Goal: Information Seeking & Learning: Compare options

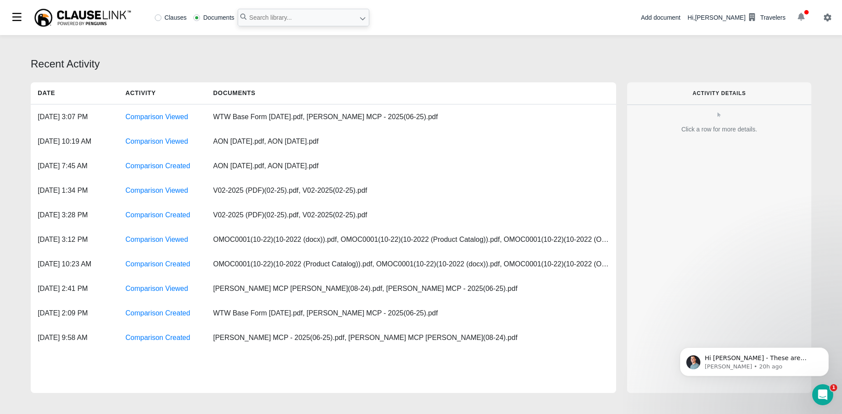
click at [802, 13] on icon "button" at bounding box center [800, 17] width 7 height 8
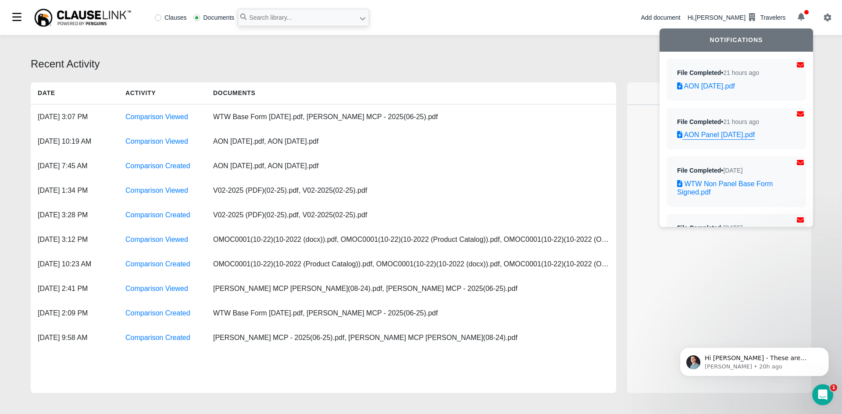
click at [737, 138] on link "AON Panel 10-5-2022.pdf" at bounding box center [736, 135] width 118 height 8
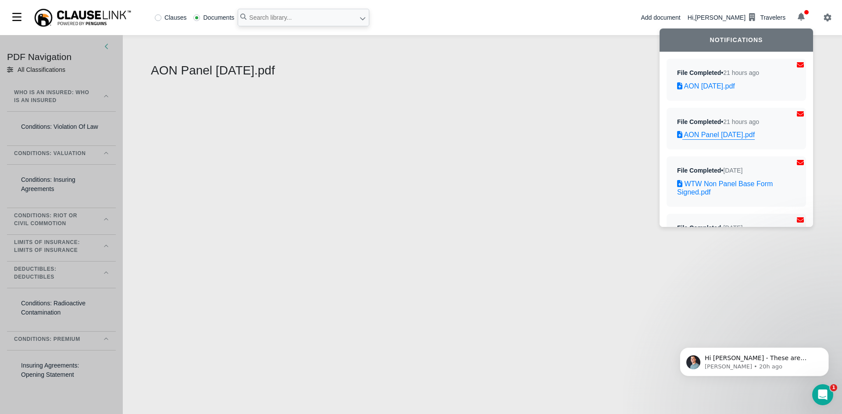
select select "1"
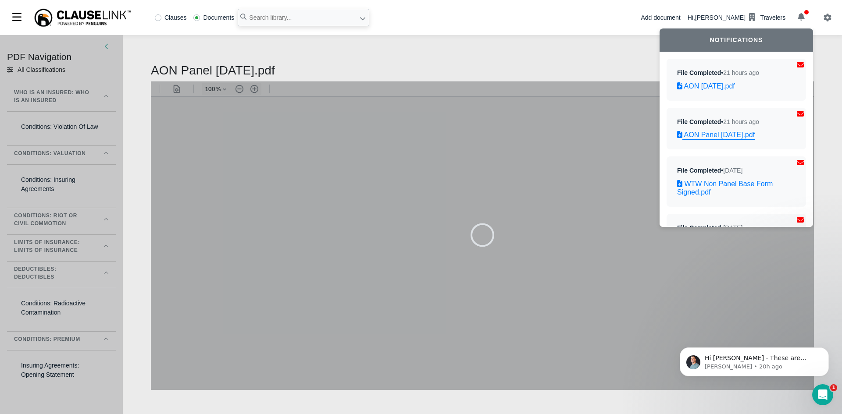
type input "83"
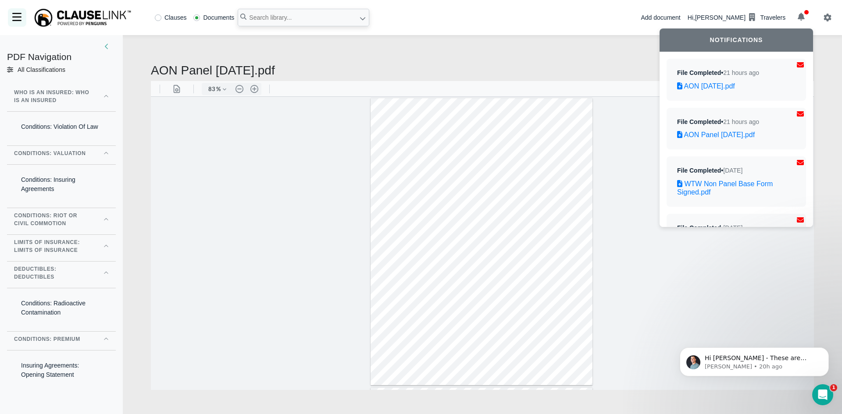
click at [21, 21] on div at bounding box center [17, 17] width 18 height 18
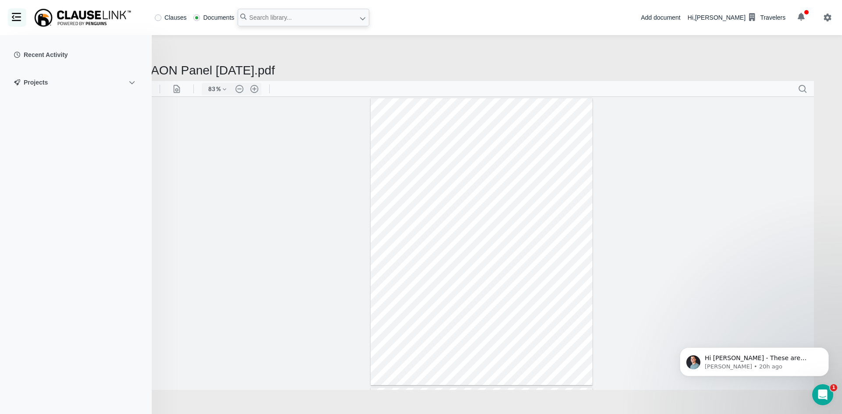
drag, startPoint x: 21, startPoint y: 22, endPoint x: 41, endPoint y: 22, distance: 20.6
click at [20, 22] on div at bounding box center [17, 17] width 18 height 18
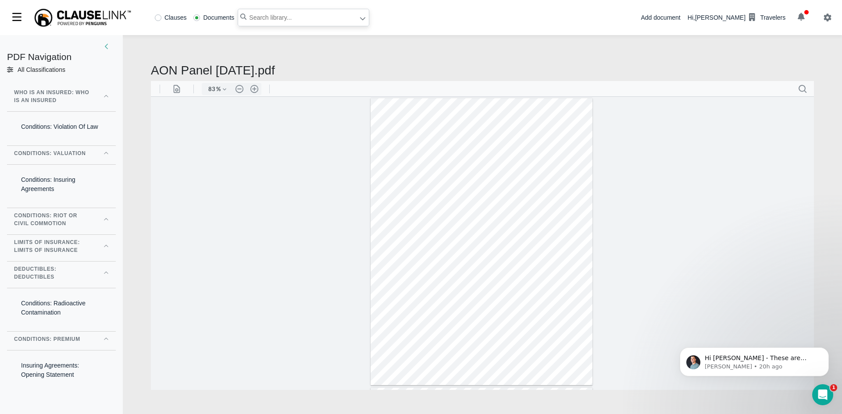
click at [310, 16] on input "text" at bounding box center [304, 18] width 132 height 18
type input "aon"
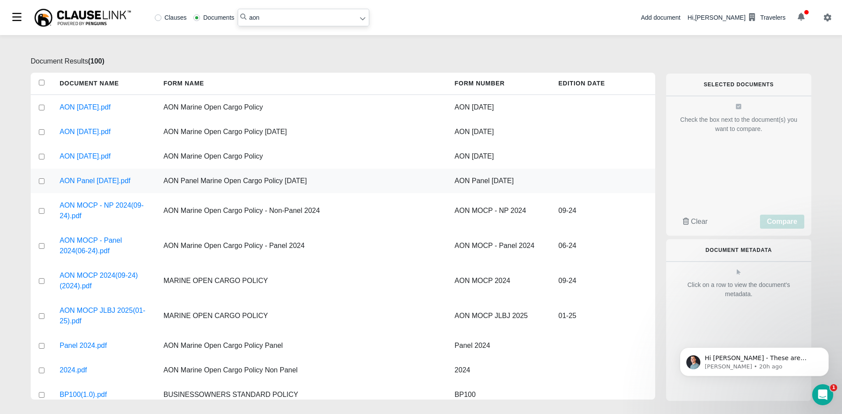
click at [38, 181] on input "checkbox" at bounding box center [42, 181] width 8 height 6
checkbox input "true"
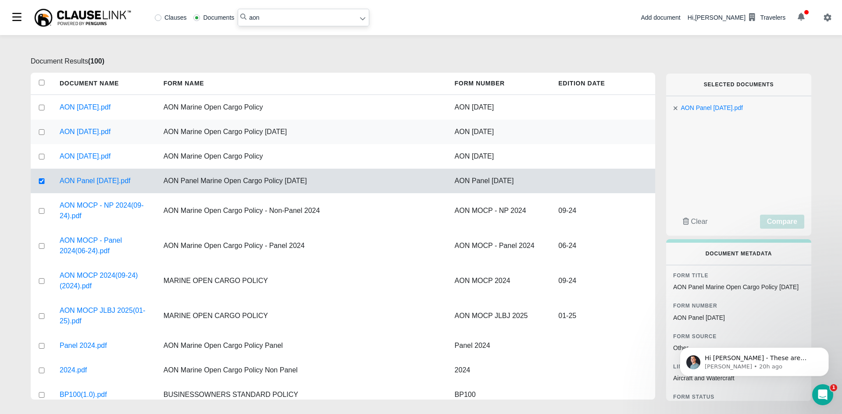
click at [36, 128] on div at bounding box center [42, 132] width 22 height 25
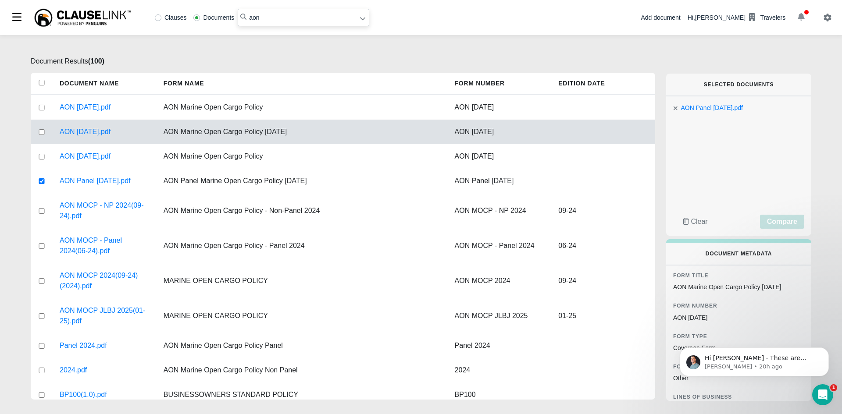
click at [799, 17] on icon "button" at bounding box center [800, 17] width 7 height 8
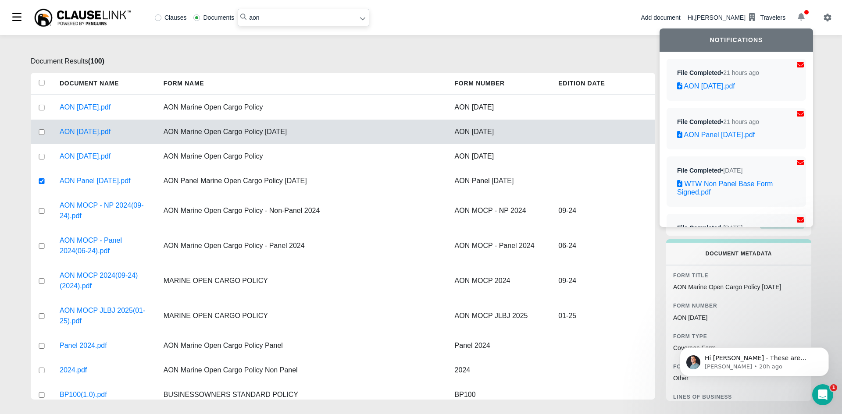
click at [798, 17] on icon "button" at bounding box center [800, 17] width 7 height 8
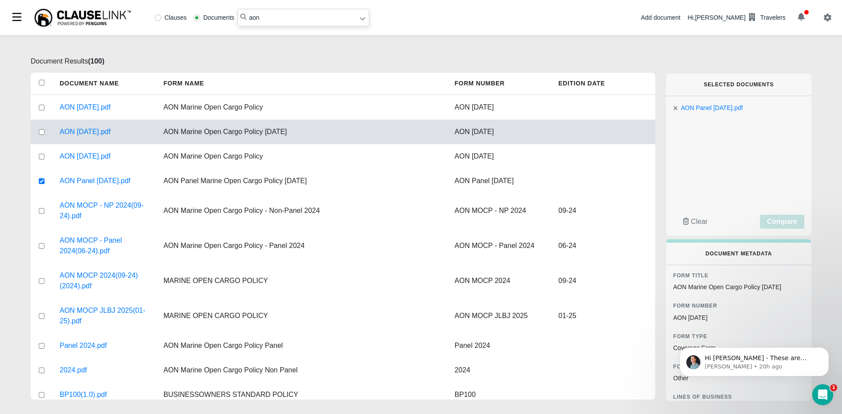
click at [40, 132] on input "checkbox" at bounding box center [42, 132] width 8 height 6
checkbox input "true"
click at [790, 225] on span "Compare" at bounding box center [782, 221] width 30 height 7
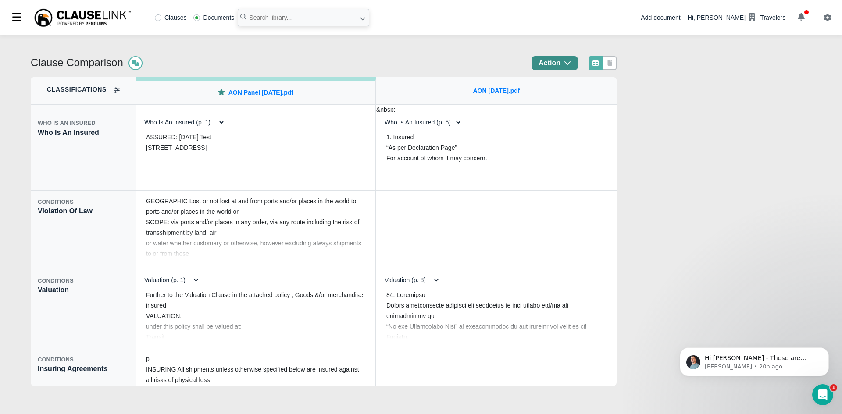
click at [578, 60] on button "Action" at bounding box center [554, 63] width 46 height 14
click at [569, 98] on div "Export" at bounding box center [566, 100] width 77 height 14
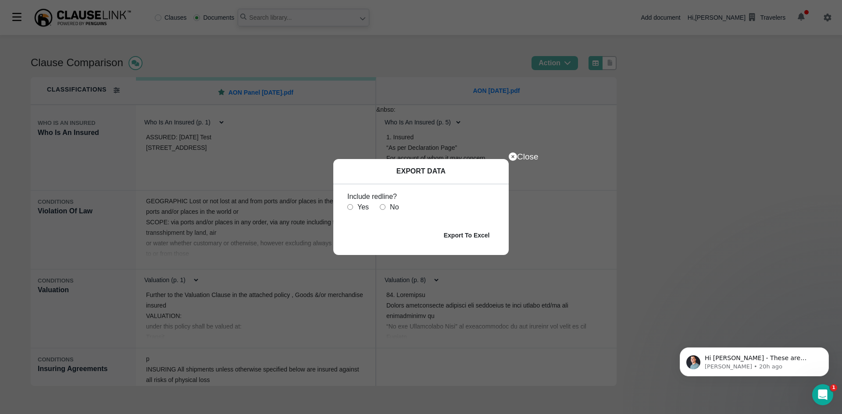
click at [351, 206] on input "radio" at bounding box center [350, 207] width 6 height 6
radio input "true"
click at [466, 237] on b "Export To Excel" at bounding box center [467, 235] width 46 height 7
drag, startPoint x: 710, startPoint y: 11, endPoint x: 719, endPoint y: 221, distance: 210.2
drag, startPoint x: 719, startPoint y: 221, endPoint x: 704, endPoint y: 175, distance: 47.7
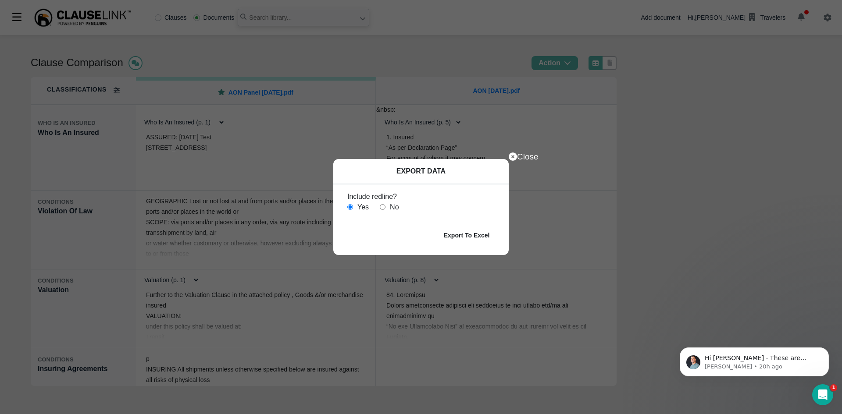
click at [704, 175] on div "Close EXPORT DATA Include redline? Yes No Export To Excel" at bounding box center [421, 207] width 842 height 414
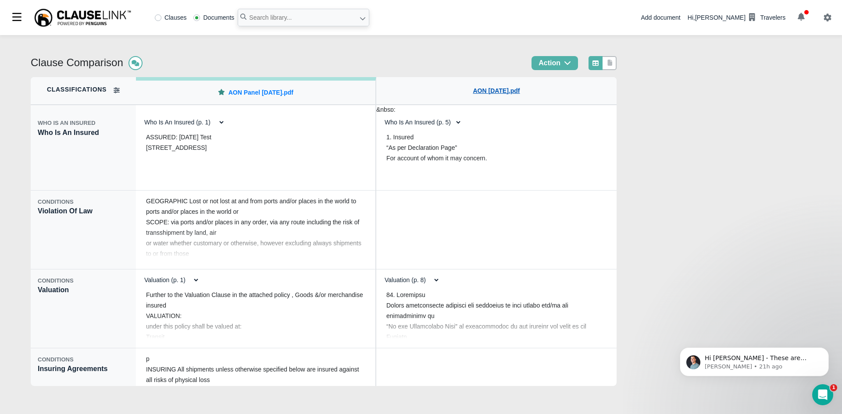
click at [512, 92] on link "AON 07-18-2025.pdf" at bounding box center [496, 90] width 47 height 9
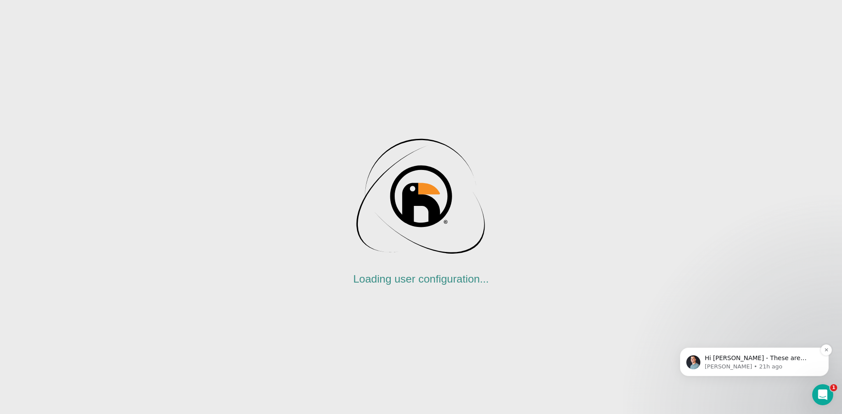
click at [760, 373] on div "Hi Justin - These are ready for review. Let me know if we can be of further ass…" at bounding box center [754, 362] width 149 height 29
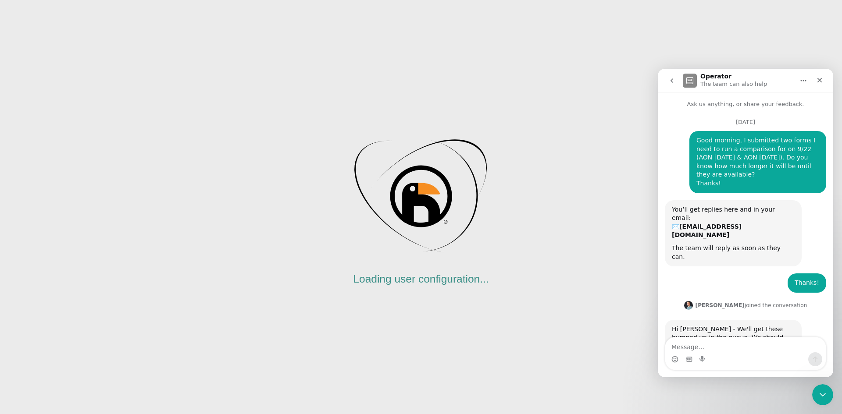
scroll to position [22, 0]
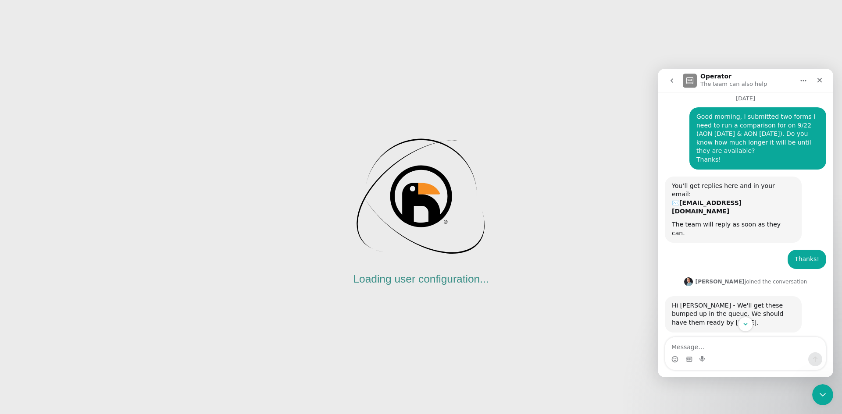
click at [744, 354] on div "Intercom messenger" at bounding box center [745, 359] width 160 height 14
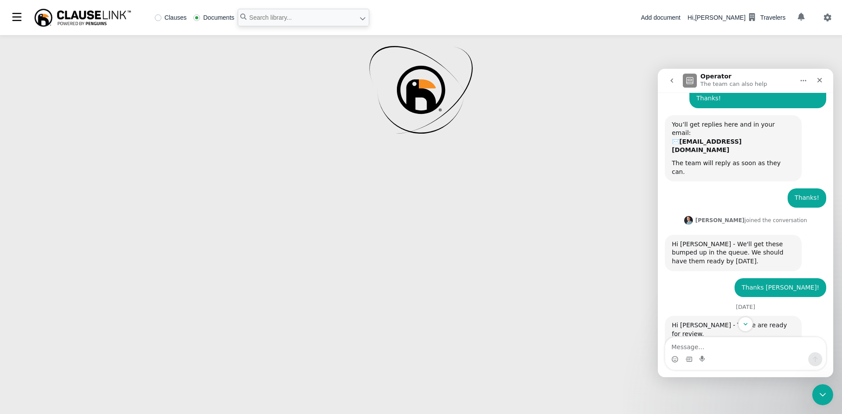
scroll to position [101, 0]
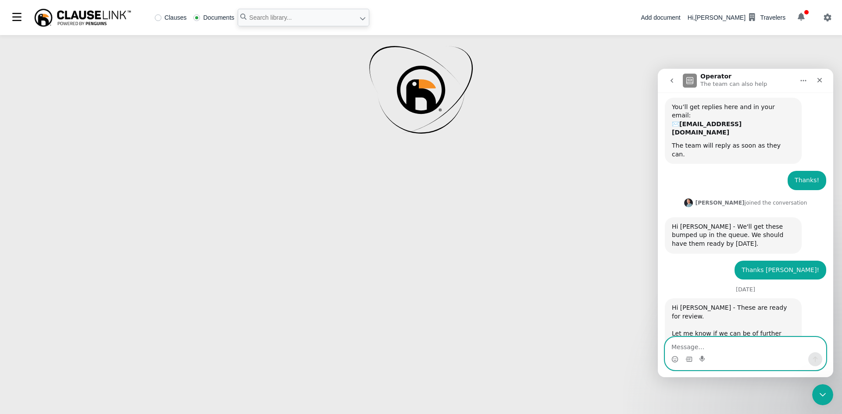
click at [719, 349] on textarea "Message…" at bounding box center [745, 345] width 160 height 15
type textarea "Thank you!"
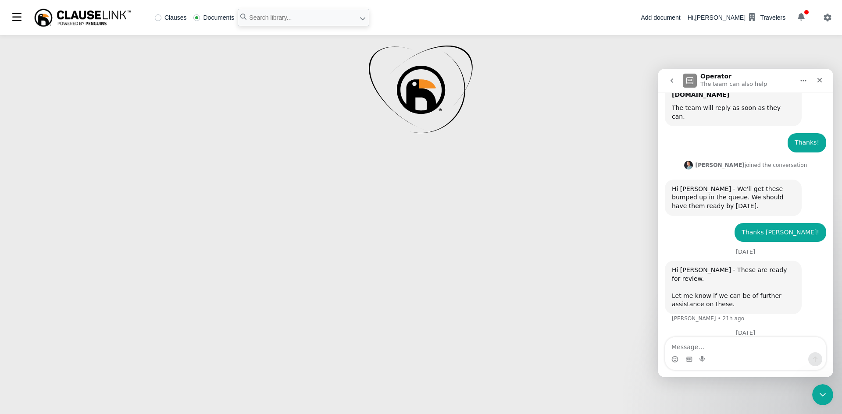
click at [300, 235] on div at bounding box center [421, 224] width 842 height 379
click at [821, 82] on icon "Close" at bounding box center [819, 80] width 5 height 5
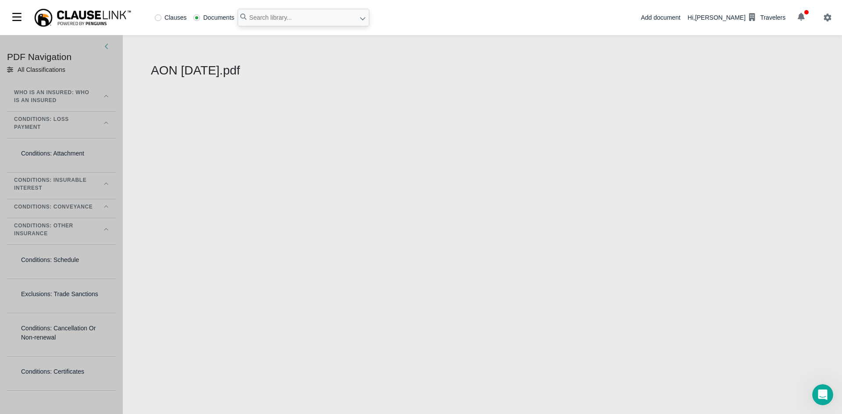
select select "1"
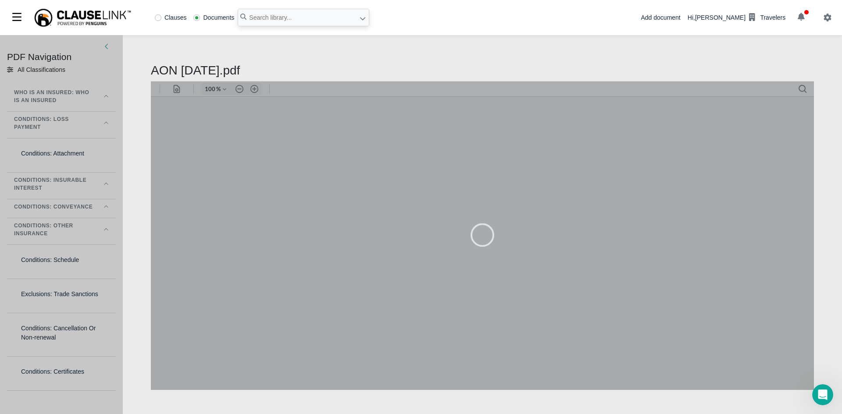
scroll to position [0, 0]
type input "83"
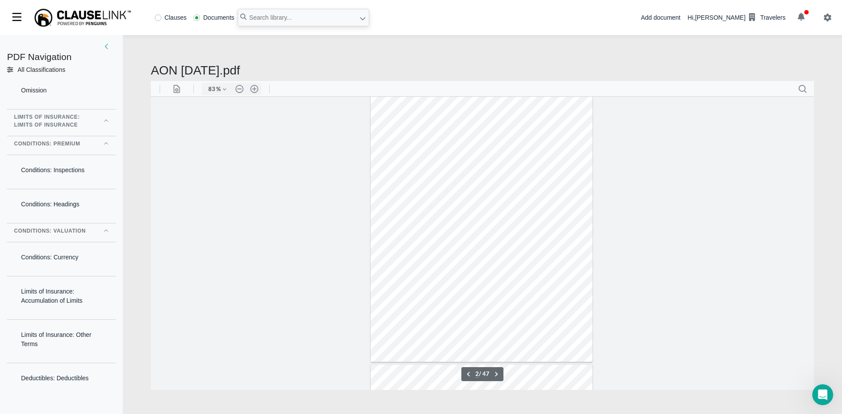
scroll to position [292, 0]
type input "9"
drag, startPoint x: 455, startPoint y: 252, endPoint x: 327, endPoint y: 293, distance: 134.5
click at [327, 293] on div at bounding box center [482, 242] width 663 height 293
